Goal: Task Accomplishment & Management: Use online tool/utility

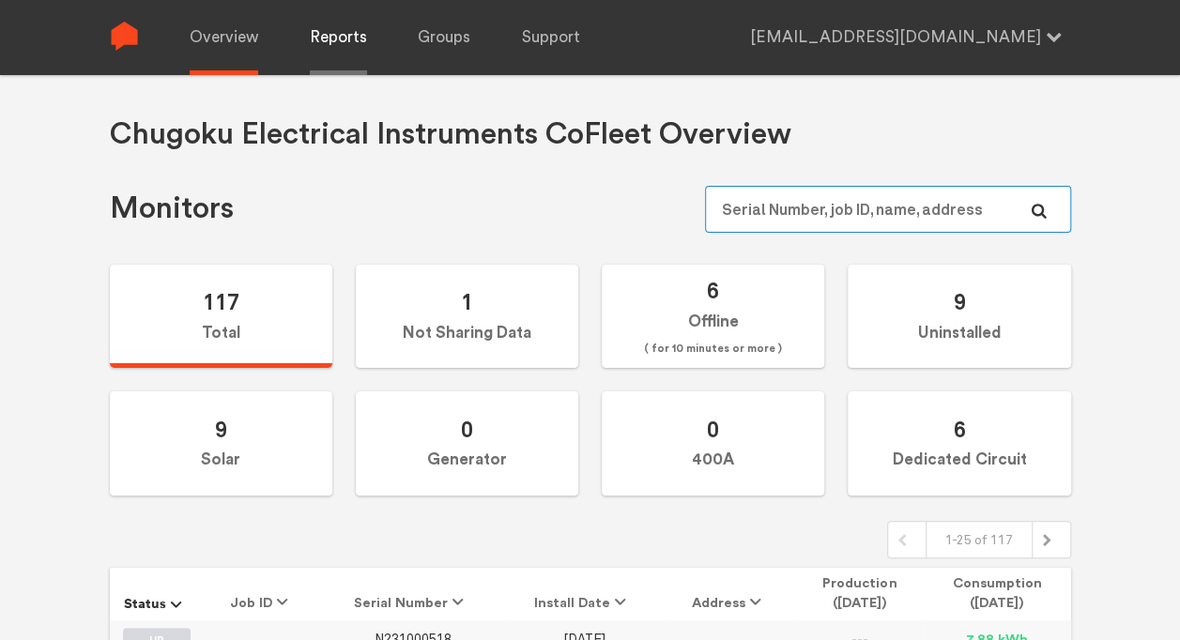
type input "[EMAIL_ADDRESS][DOMAIN_NAME]"
click at [327, 43] on link "Reports" at bounding box center [338, 37] width 57 height 75
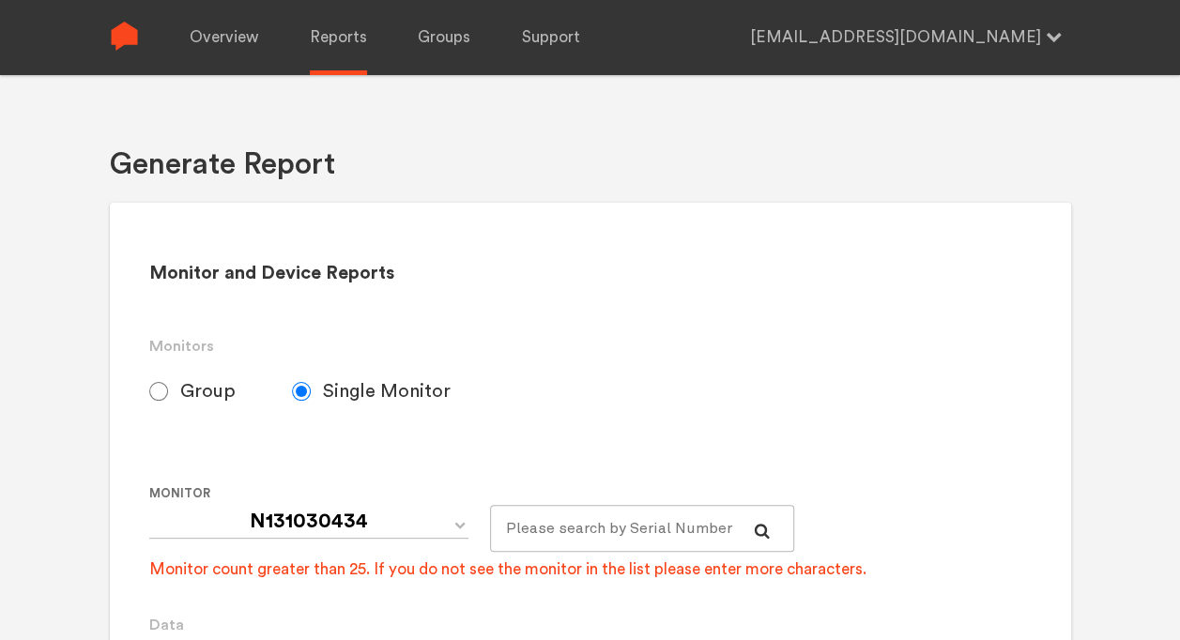
click at [164, 383] on input "Group" at bounding box center [158, 391] width 19 height 19
radio input "true"
radio input "false"
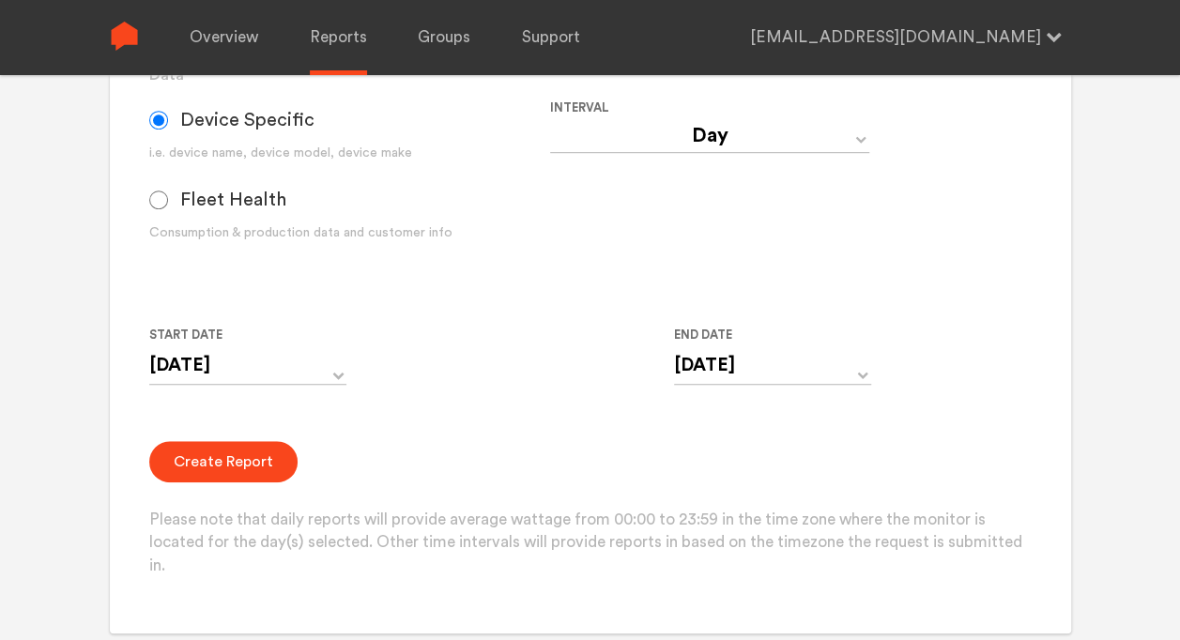
scroll to position [563, 0]
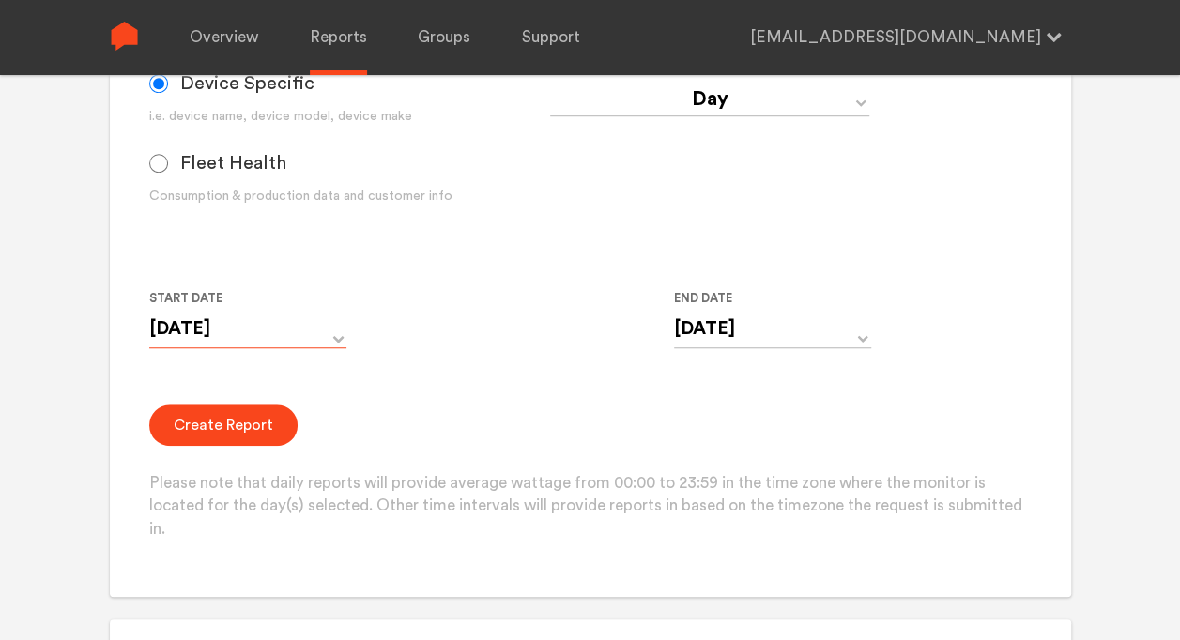
click at [304, 328] on input "[DATE]" at bounding box center [247, 329] width 197 height 38
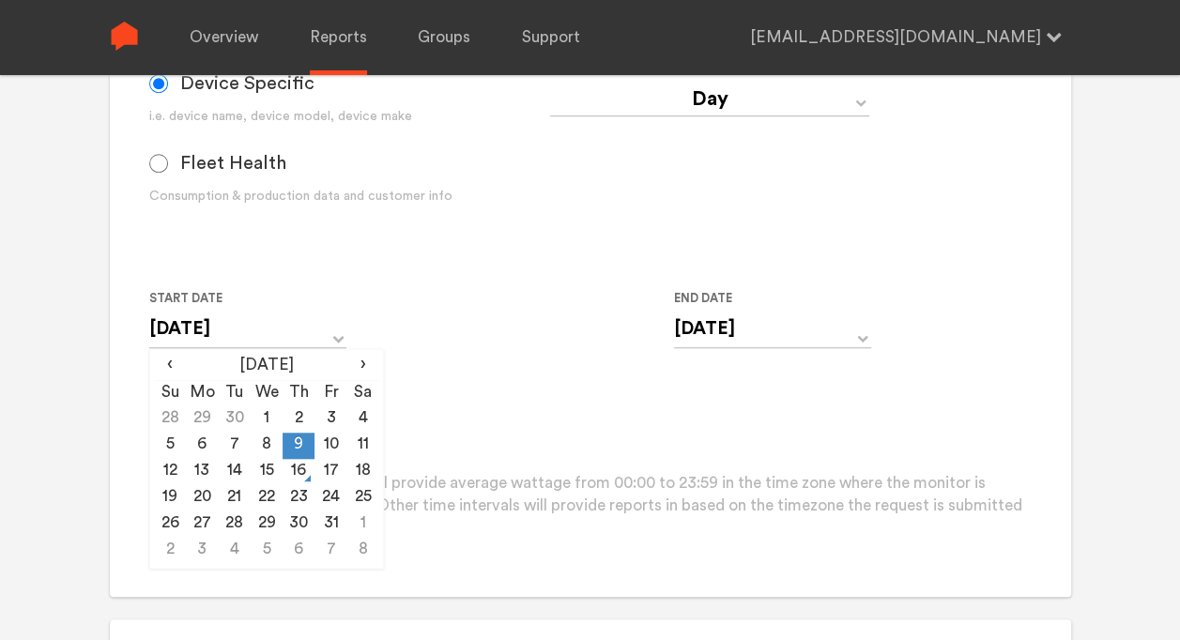
click at [470, 360] on div "Start Date [DATE] ‹ [DATE] › Su Mo Tu We Th Fr Sa 28 29 30 1 2 3 4 5 6 7 8 9 10…" at bounding box center [549, 329] width 801 height 85
click at [338, 322] on input "[DATE]" at bounding box center [247, 329] width 197 height 38
click at [262, 465] on td "15" at bounding box center [267, 472] width 32 height 26
type input "[DATE]"
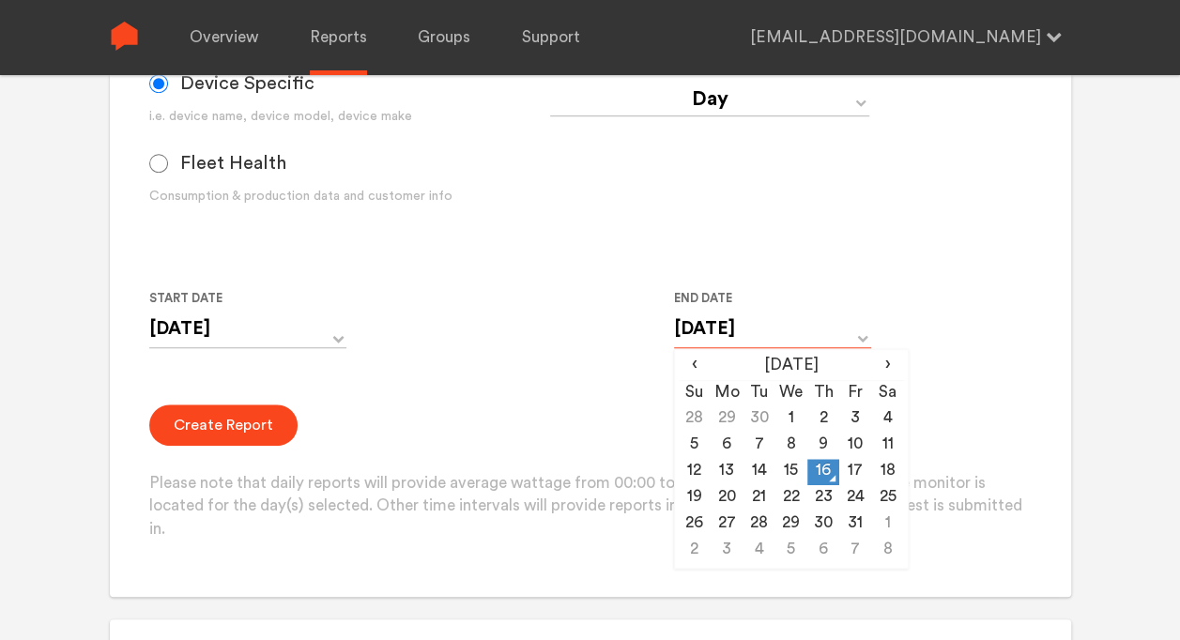
click at [734, 323] on input "[DATE]" at bounding box center [772, 329] width 197 height 38
click at [792, 471] on td "15" at bounding box center [790, 472] width 32 height 26
type input "[DATE]"
click at [563, 366] on div "Start Date [DATE] ‹ [DATE] › Su Mo Tu We Th Fr Sa 28 29 30 1 2 3 4 5 6 7 8 9 10…" at bounding box center [549, 329] width 801 height 85
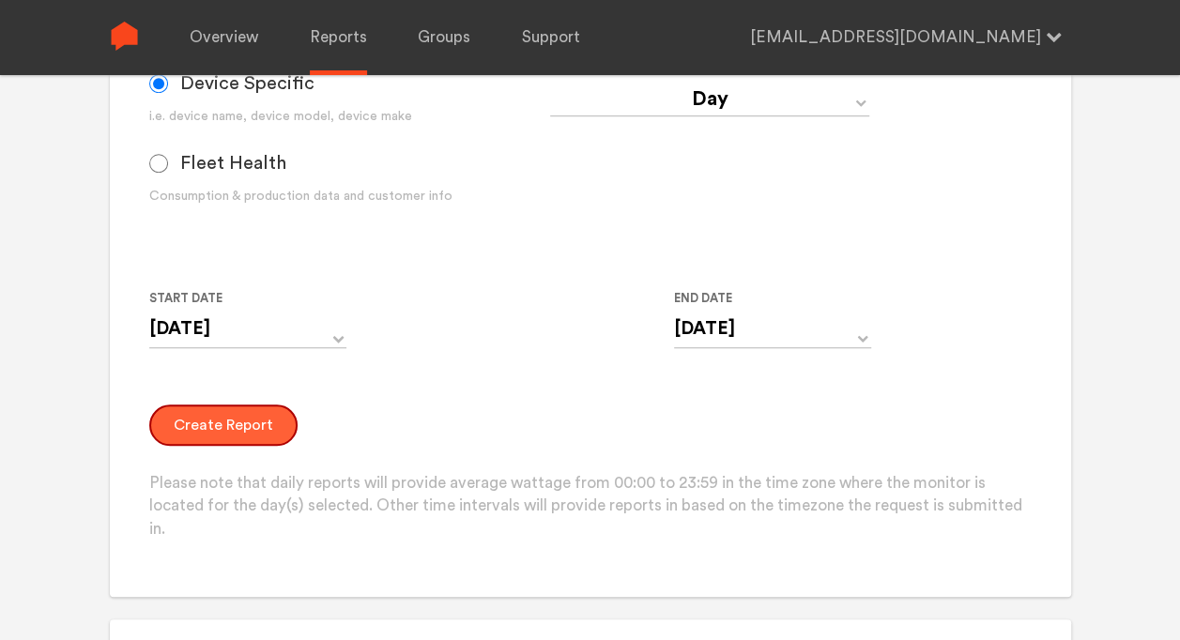
click at [266, 420] on button "Create Report" at bounding box center [223, 424] width 148 height 41
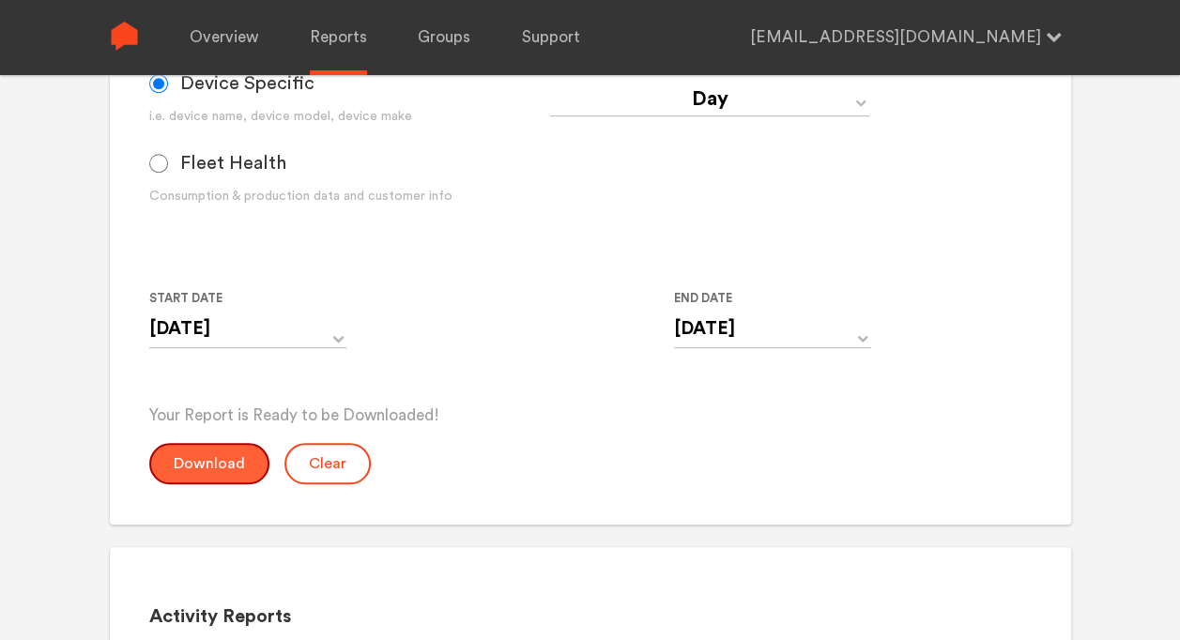
click at [206, 459] on button "Download" at bounding box center [209, 463] width 120 height 41
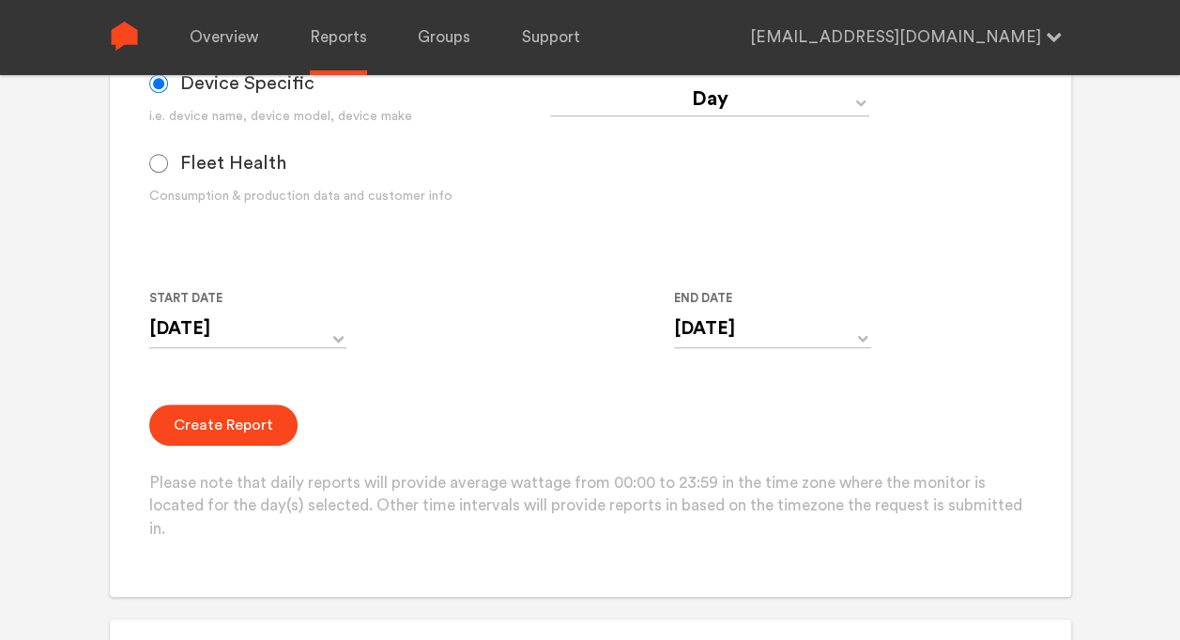
click at [436, 389] on form "Group Single Monitor Monitor Group Chugoku Electrical Instruments Default Group…" at bounding box center [589, 173] width 881 height 737
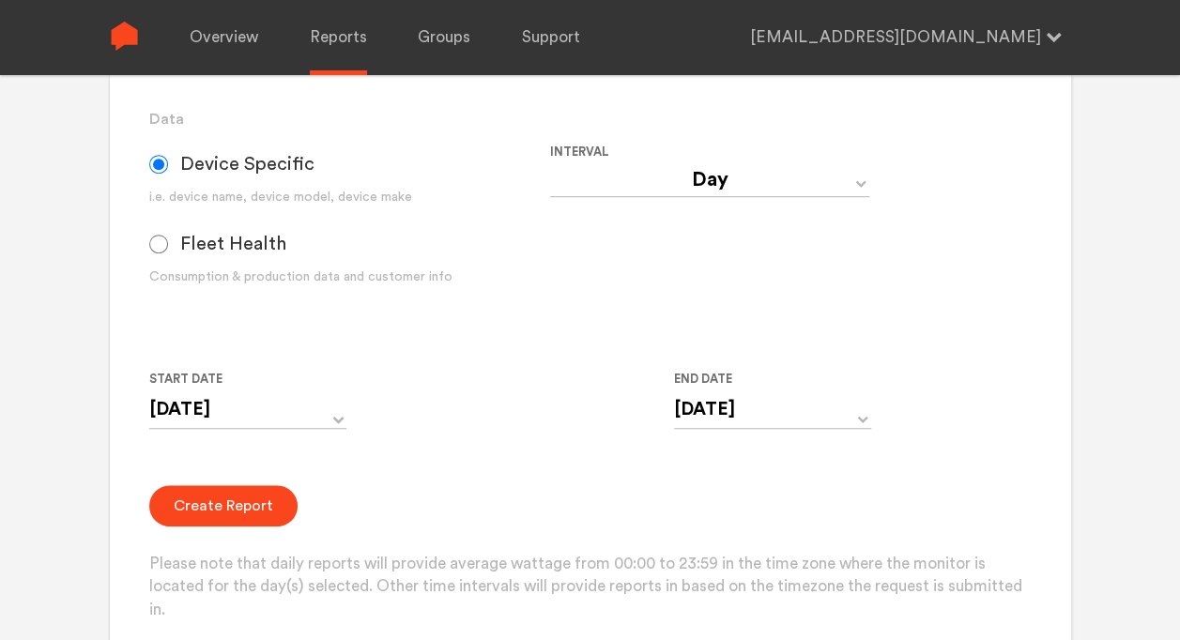
scroll to position [375, 0]
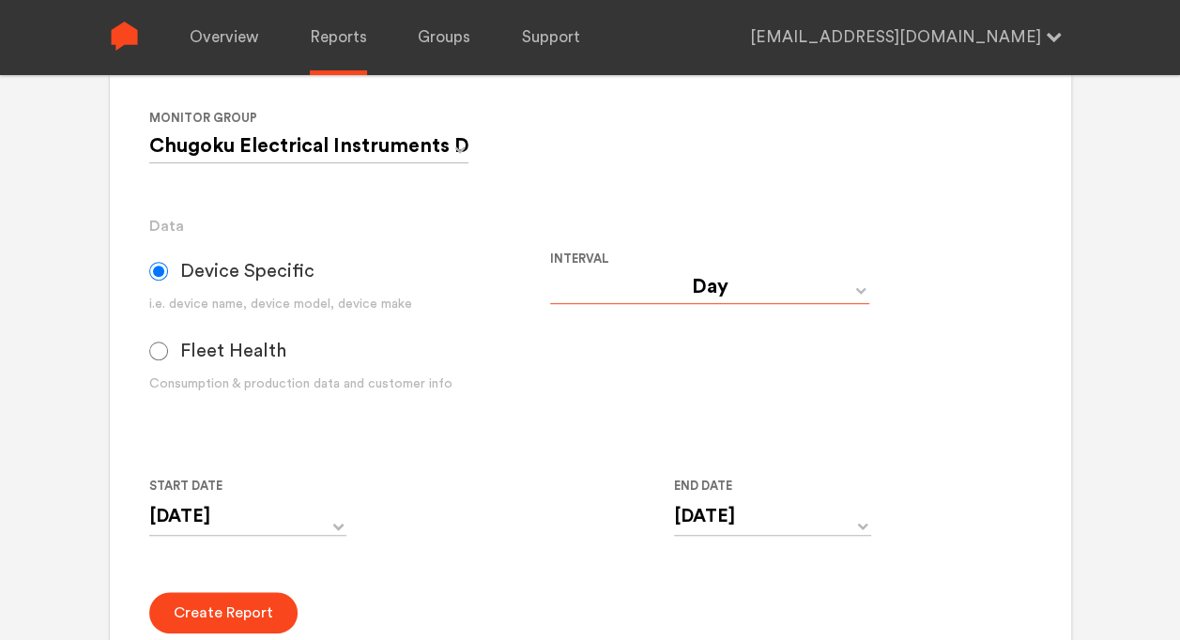
click at [719, 286] on select "Day Year Month Week Hour 30 Minute 15 Minute 5 Minute Minute" at bounding box center [709, 287] width 319 height 34
select select "Minute"
click at [550, 270] on select "Day Year Month Week Hour 30 Minute 15 Minute 5 Minute Minute" at bounding box center [709, 287] width 319 height 34
type input "[DATE] 12:00 AM"
type input "[DATE] 11:59 PM"
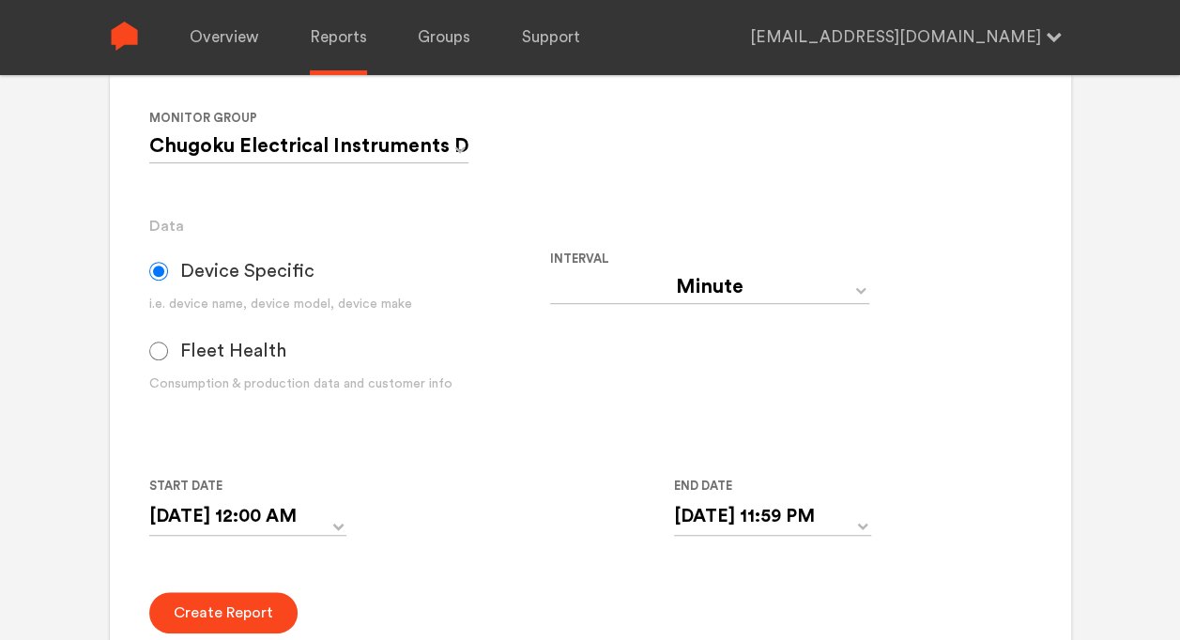
click at [582, 557] on div "Start Date [DATE] 12:00 AM ‹ [DATE] › Su Mo Tu We Th Fr Sa 28 29 30 1 2 3 4 5 6…" at bounding box center [549, 517] width 801 height 85
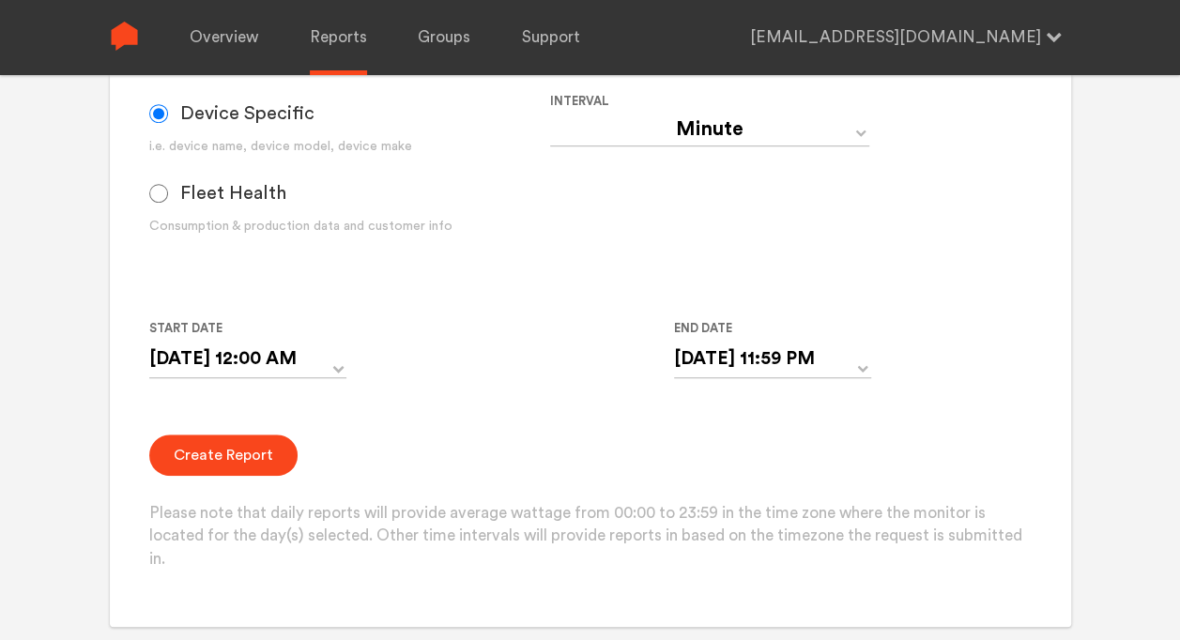
scroll to position [563, 0]
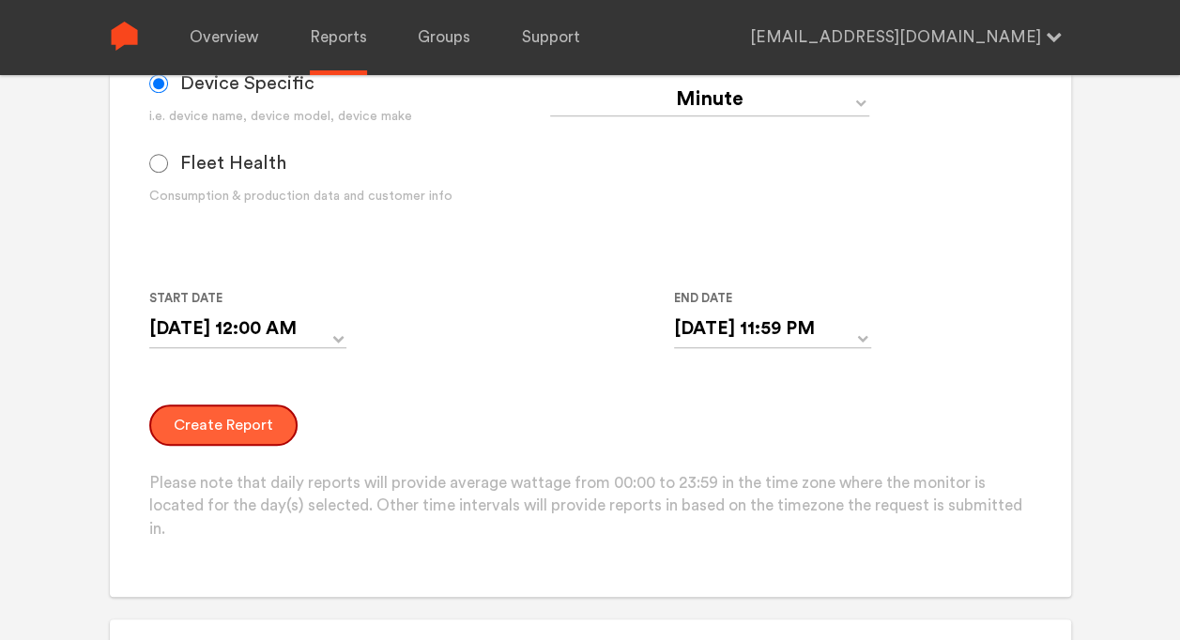
click at [250, 439] on button "Create Report" at bounding box center [223, 424] width 148 height 41
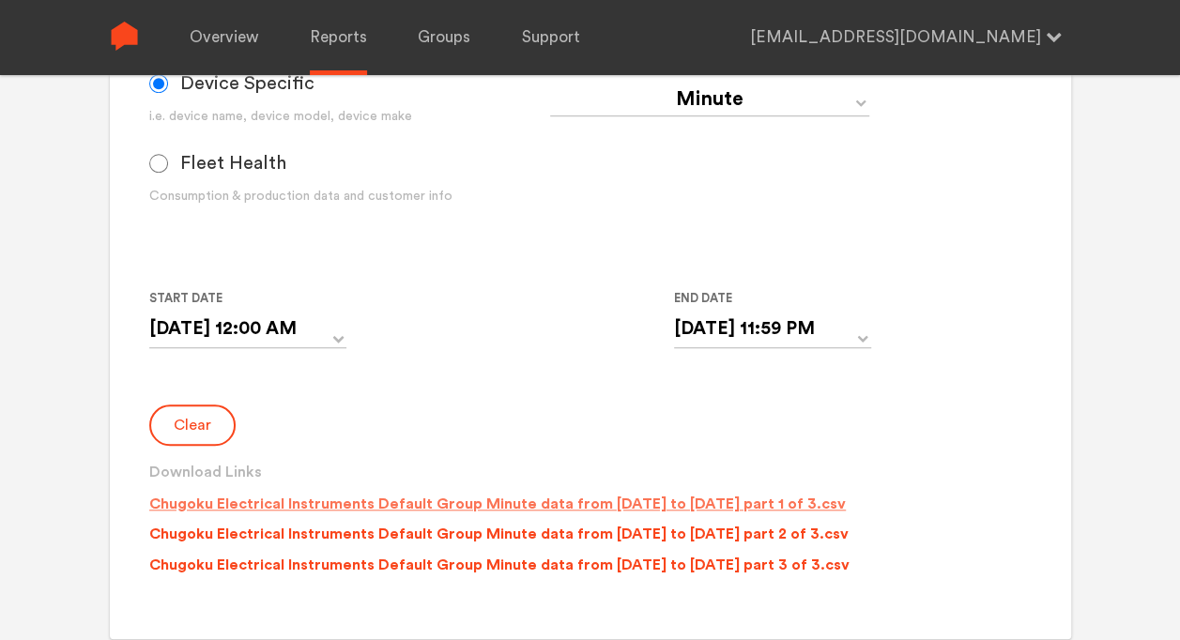
click at [621, 510] on p "Chugoku Electrical Instruments Default Group Minute data from [DATE] to [DATE] …" at bounding box center [497, 504] width 696 height 23
click at [621, 533] on p "Chugoku Electrical Instruments Default Group Minute data from [DATE] to [DATE] …" at bounding box center [498, 534] width 699 height 23
click at [616, 565] on p "Chugoku Electrical Instruments Default Group Minute data from [DATE] to [DATE] …" at bounding box center [499, 565] width 700 height 23
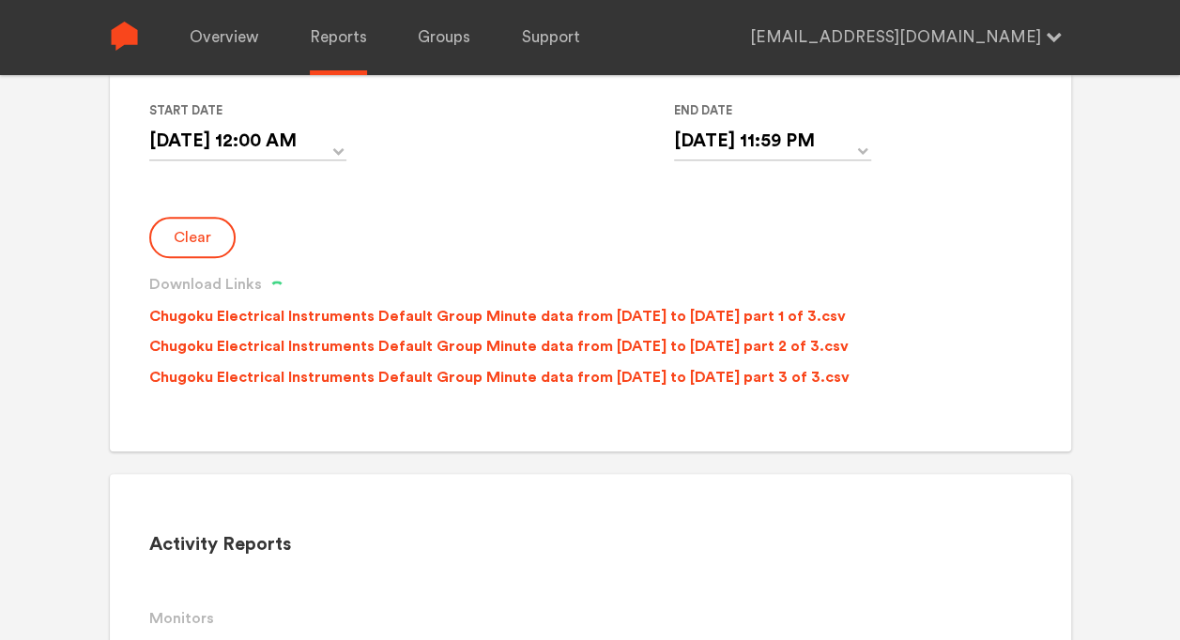
scroll to position [657, 0]
